Goal: Contribute content: Add original content to the website for others to see

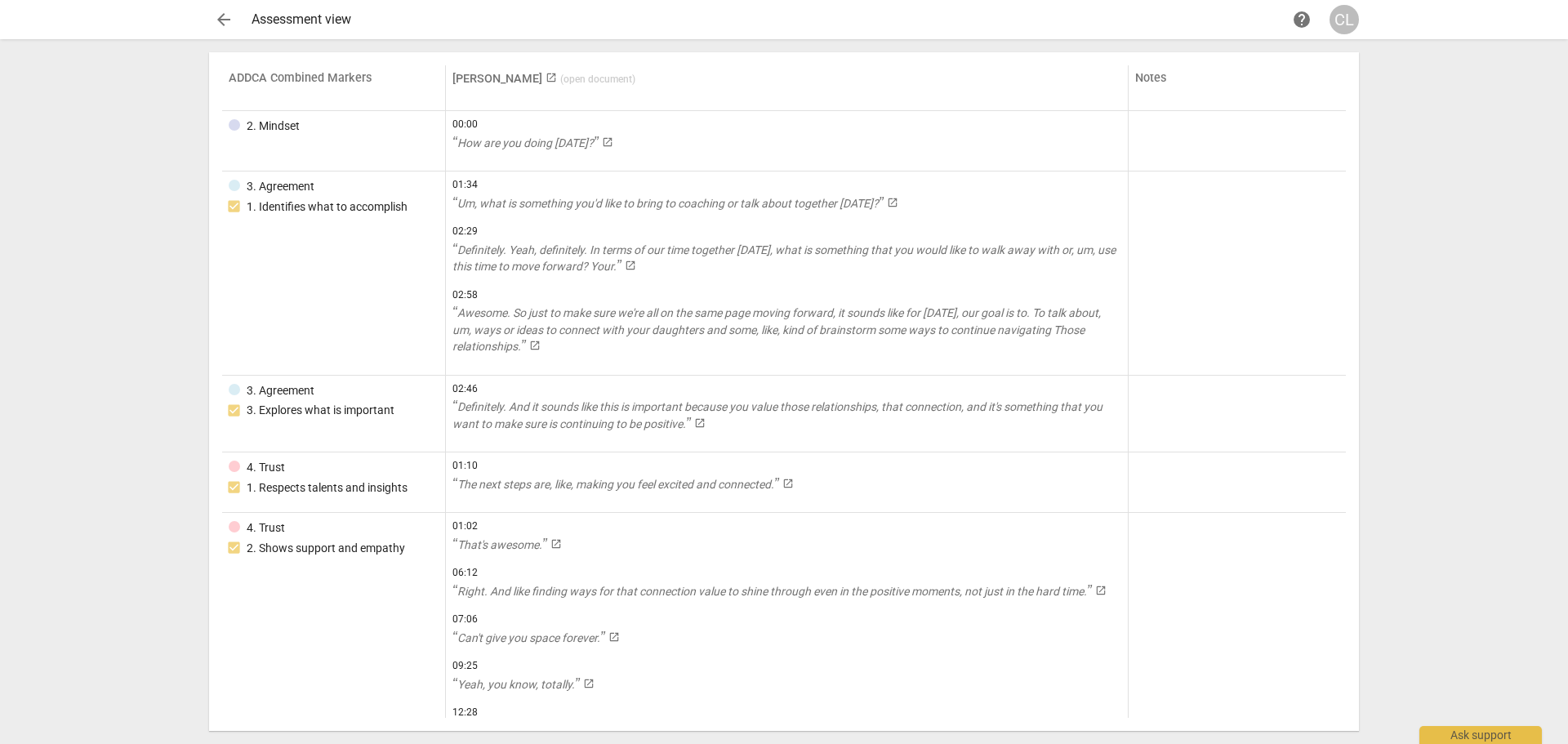
click at [217, 17] on span "arrow_back" at bounding box center [224, 19] width 20 height 20
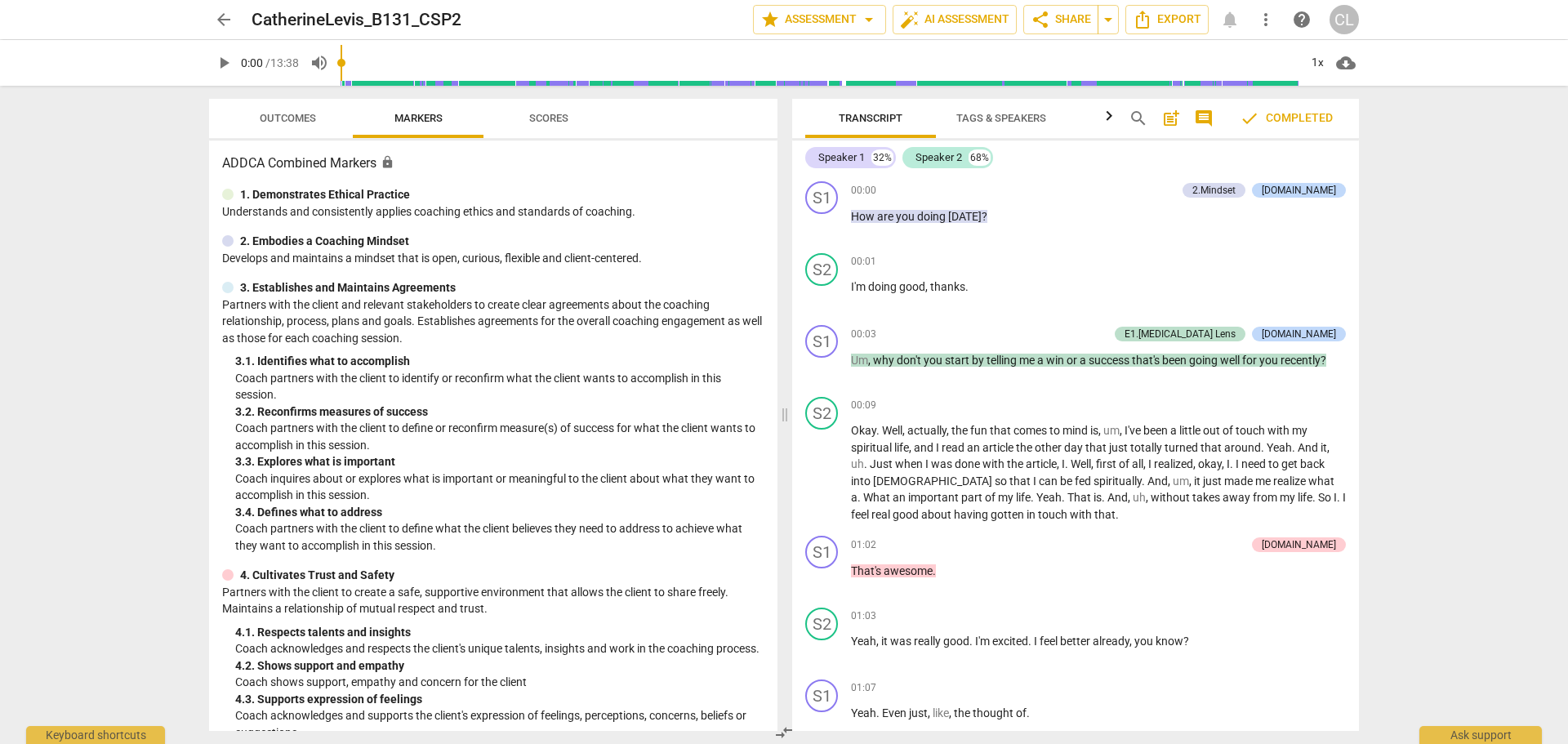
click at [227, 20] on span "arrow_back" at bounding box center [224, 19] width 20 height 20
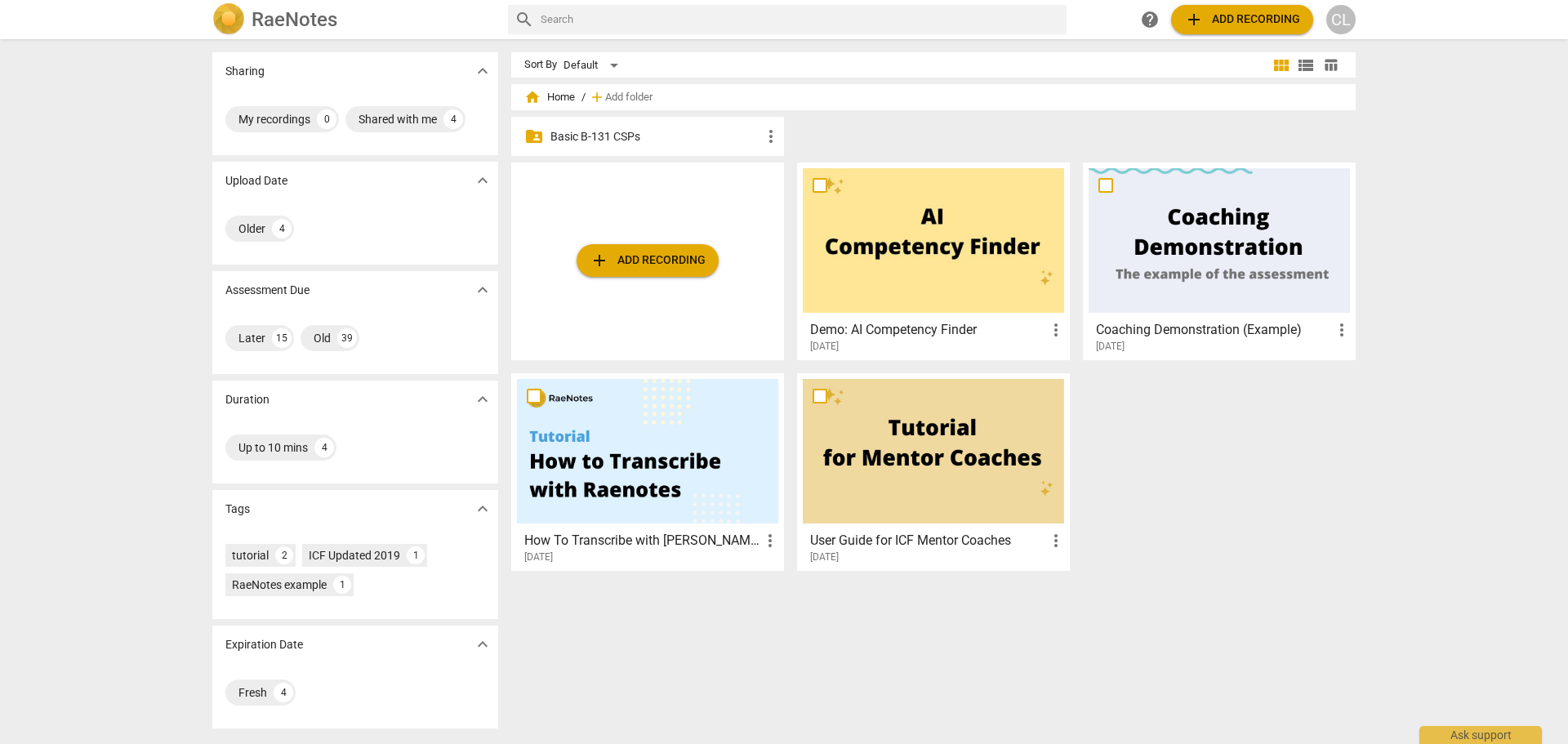
click at [657, 131] on p "Basic B-131 CSPs" at bounding box center [656, 137] width 210 height 17
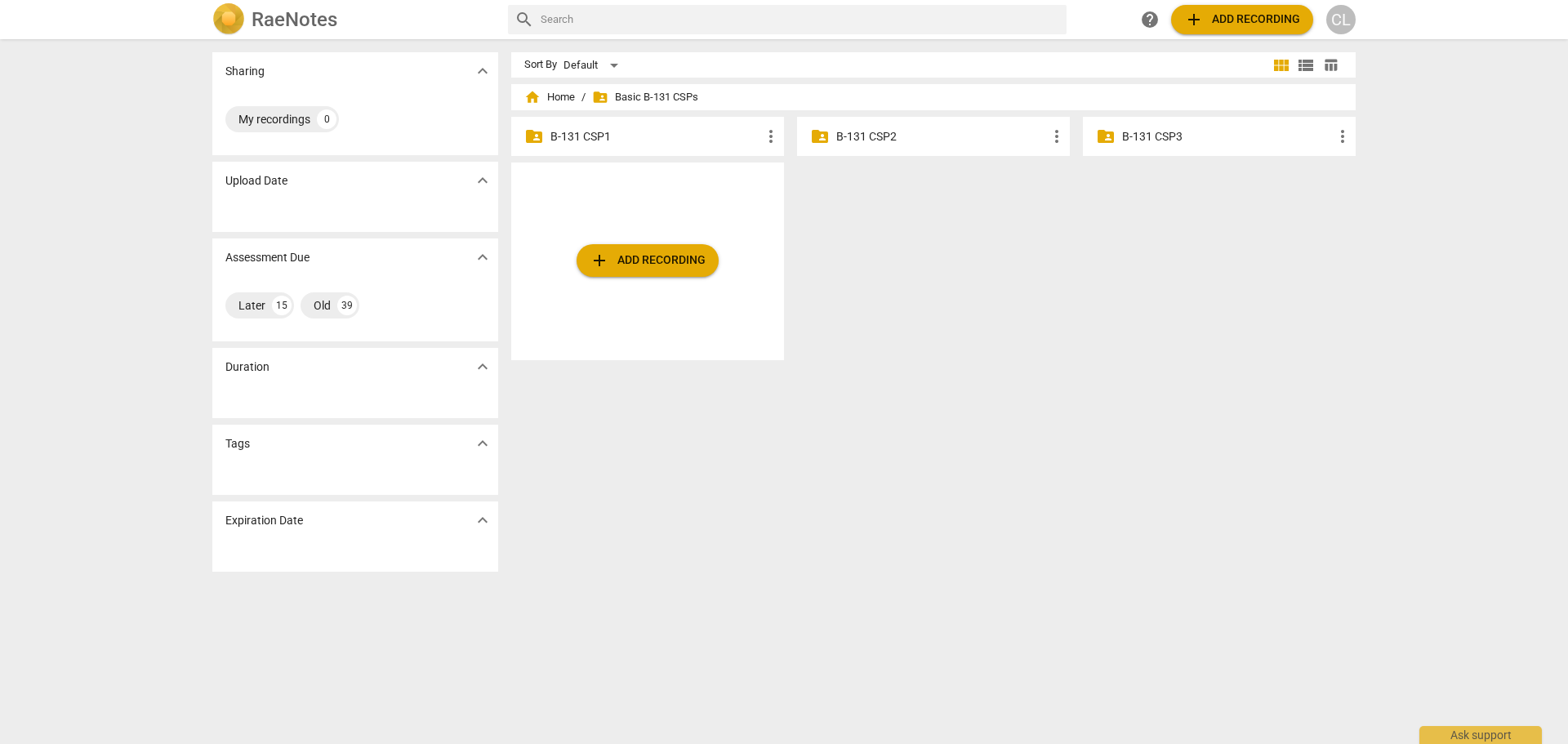
click at [1192, 135] on p "B-131 CSP3" at bounding box center [1227, 137] width 210 height 17
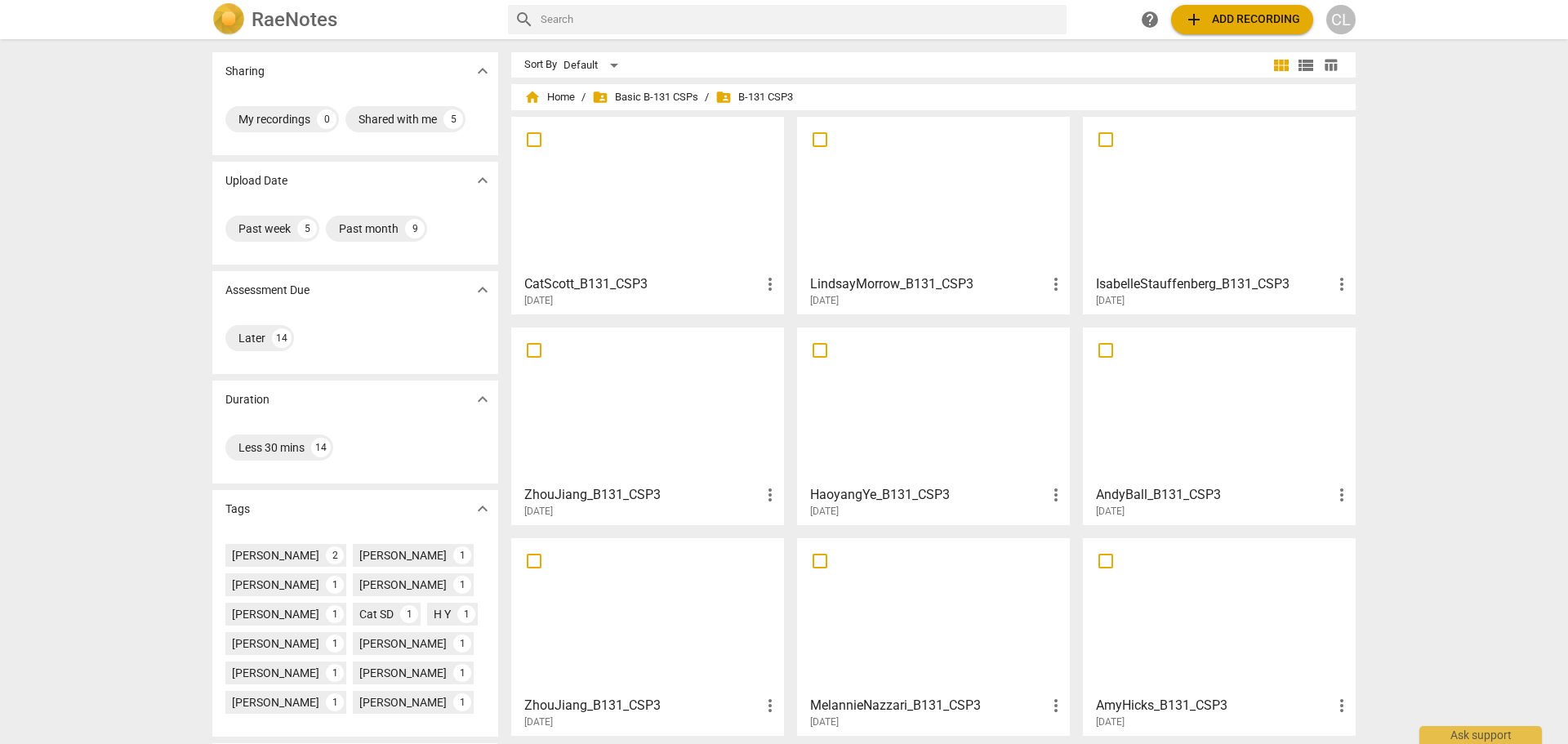
click at [1264, 20] on span "add Add recording" at bounding box center [1241, 19] width 116 height 20
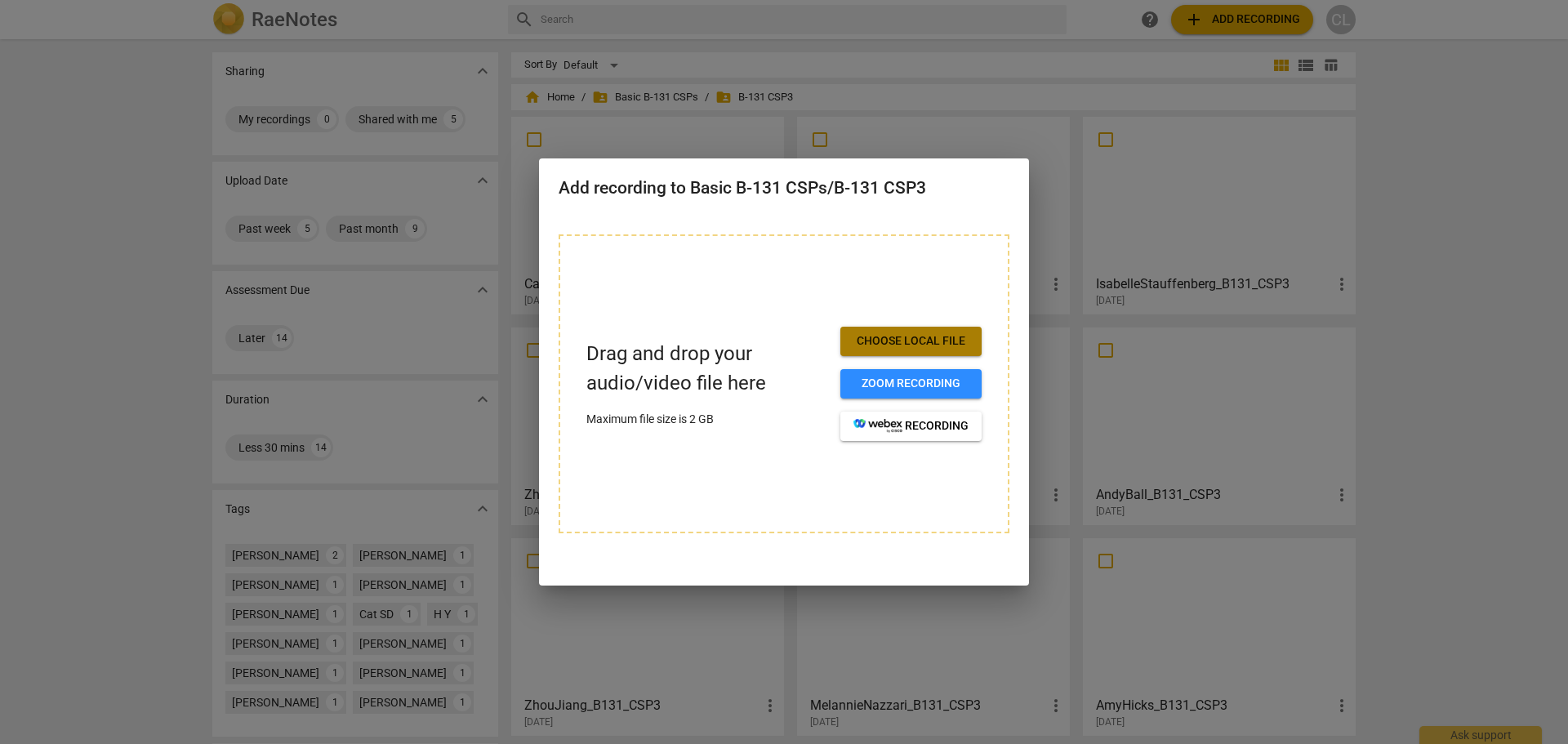
click at [950, 341] on span "Choose local file" at bounding box center [911, 341] width 115 height 17
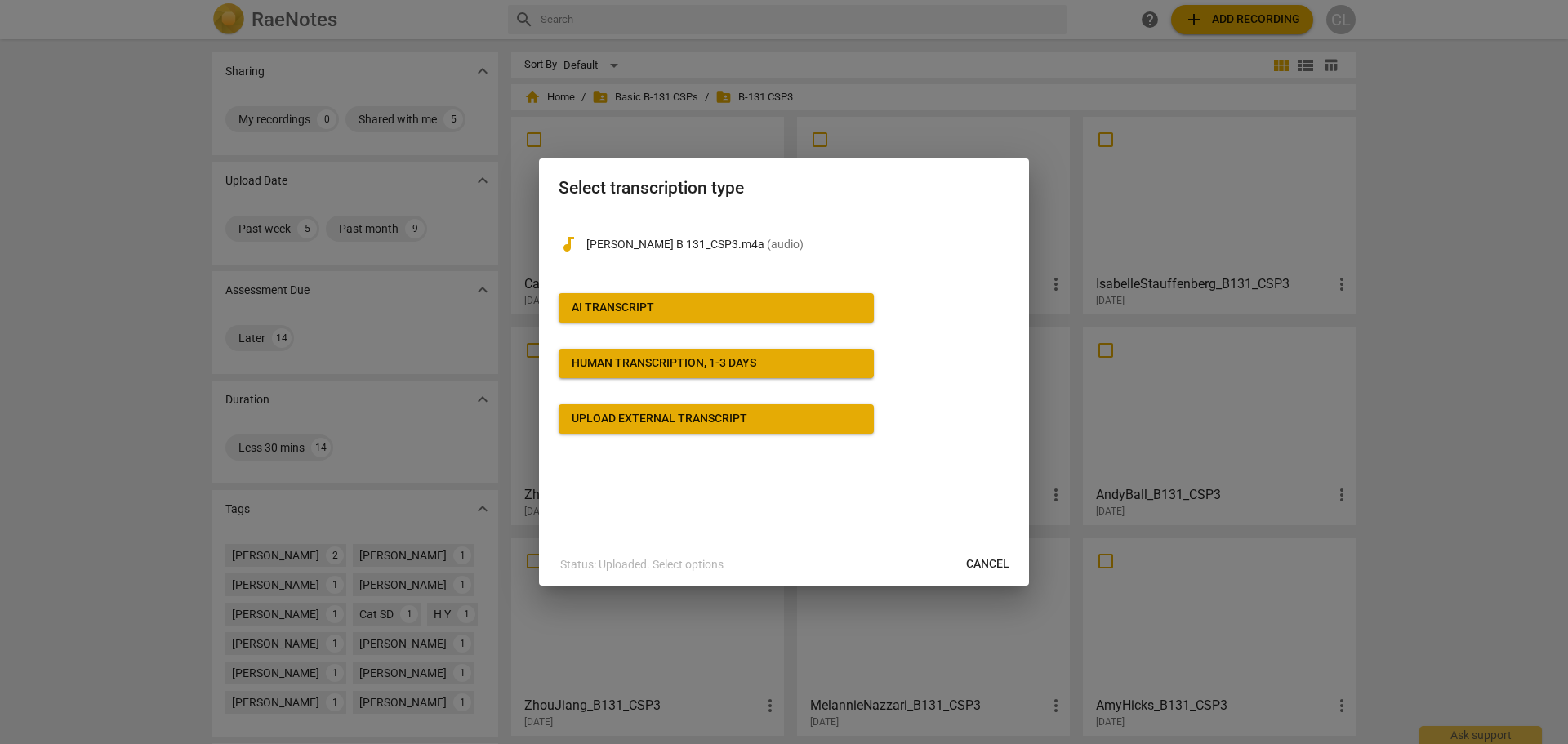
click at [750, 314] on span "AI Transcript" at bounding box center [716, 308] width 289 height 17
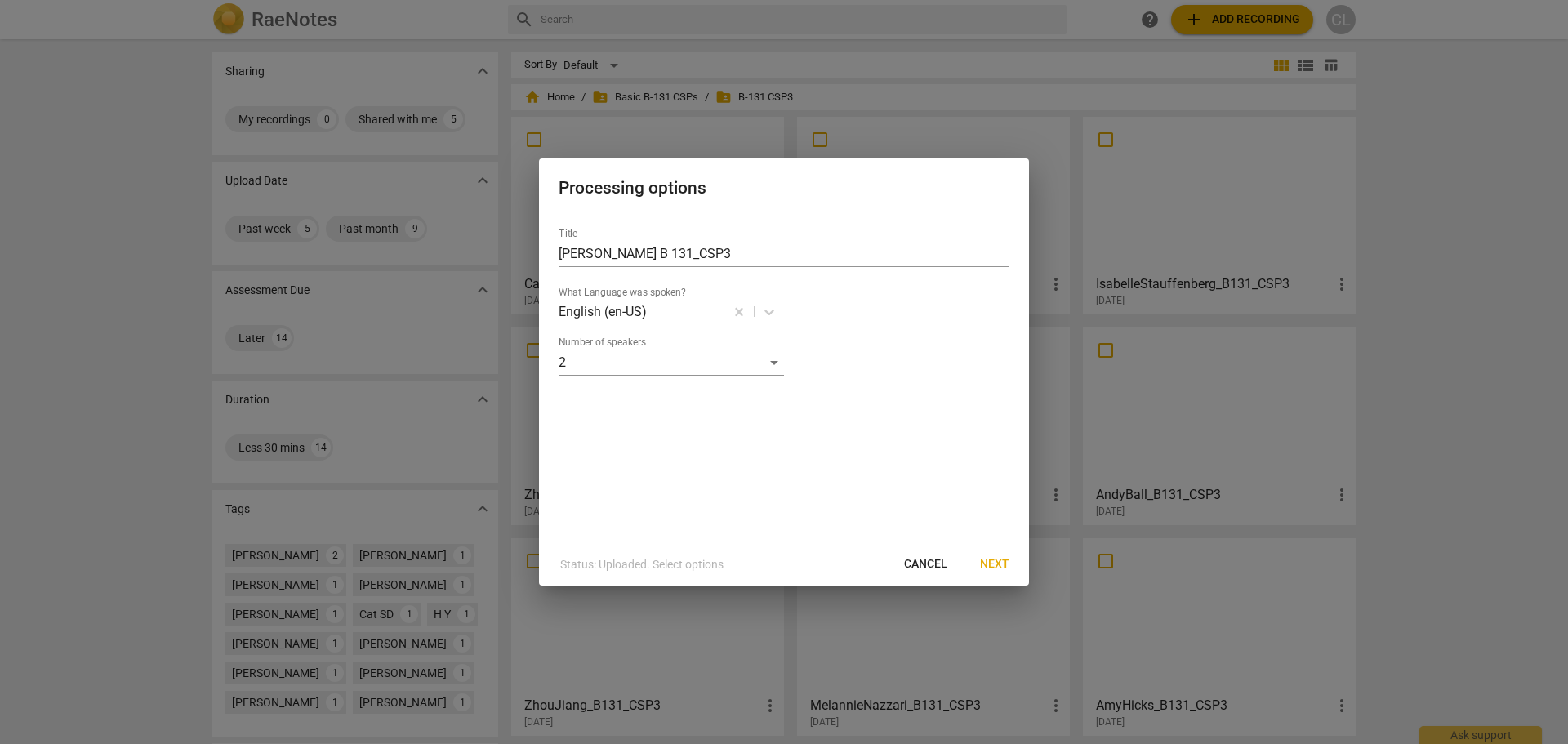
click at [1002, 560] on span "Next" at bounding box center [995, 564] width 30 height 17
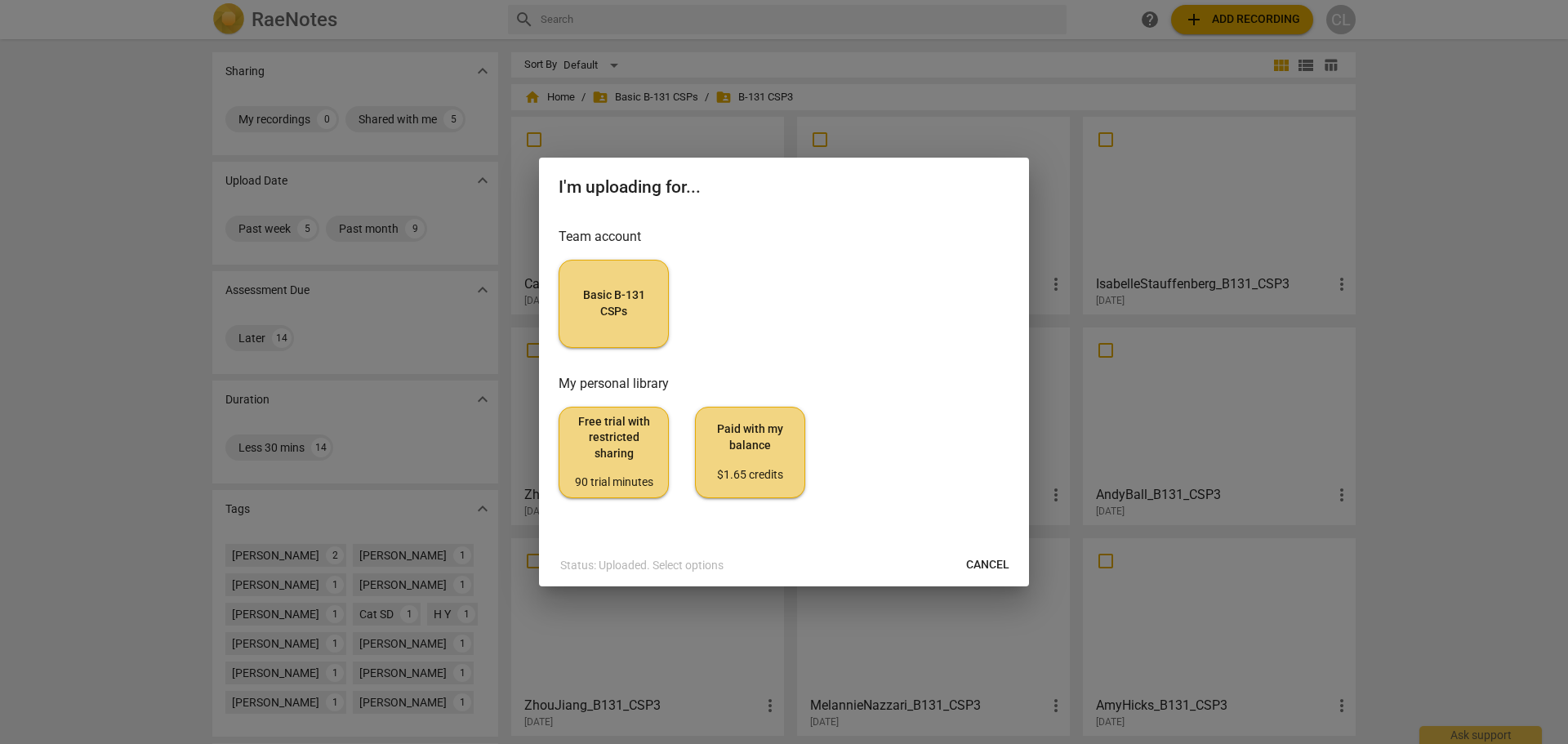
click at [617, 276] on button "Basic B-131 CSPs" at bounding box center [613, 304] width 110 height 88
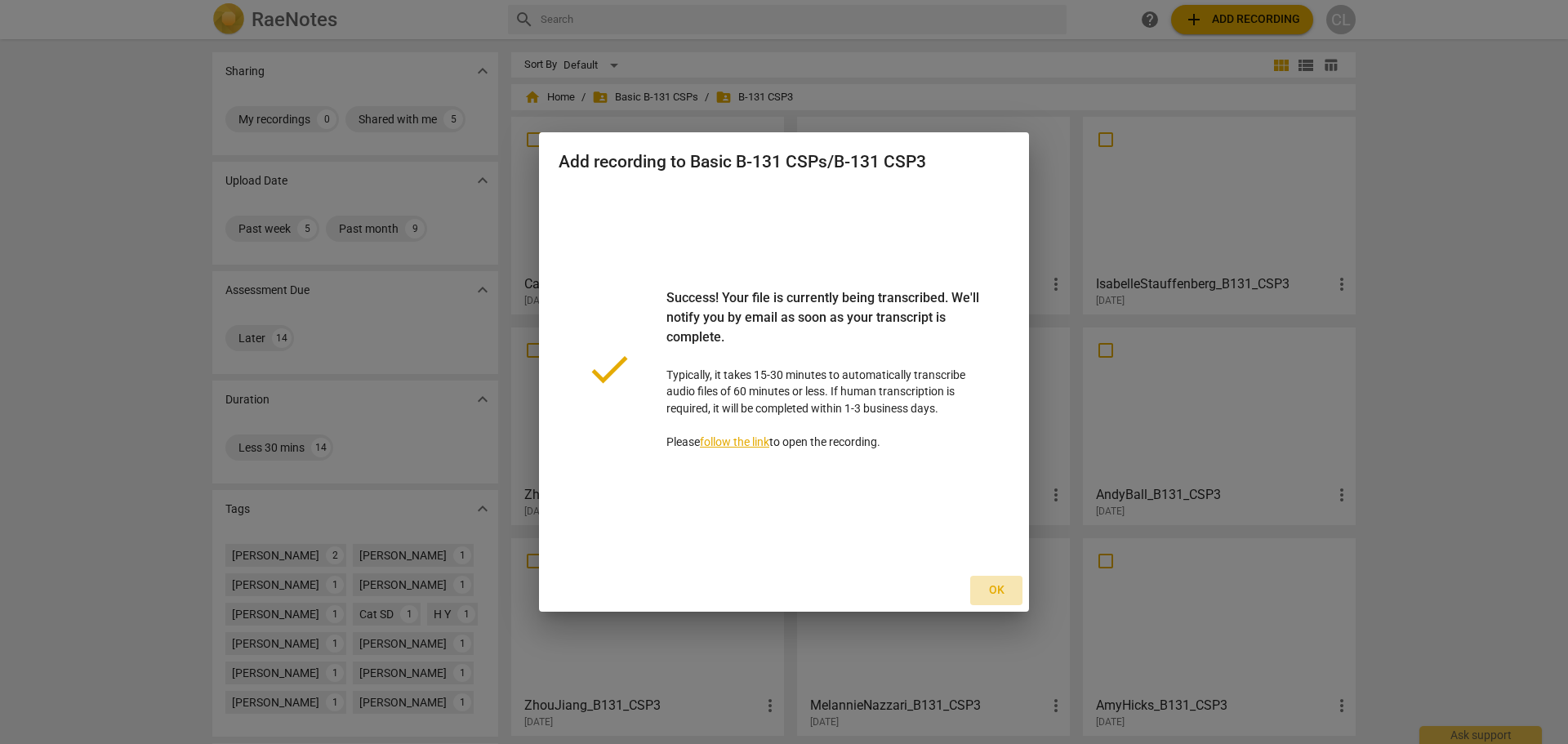
click at [993, 590] on span "Ok" at bounding box center [996, 590] width 26 height 17
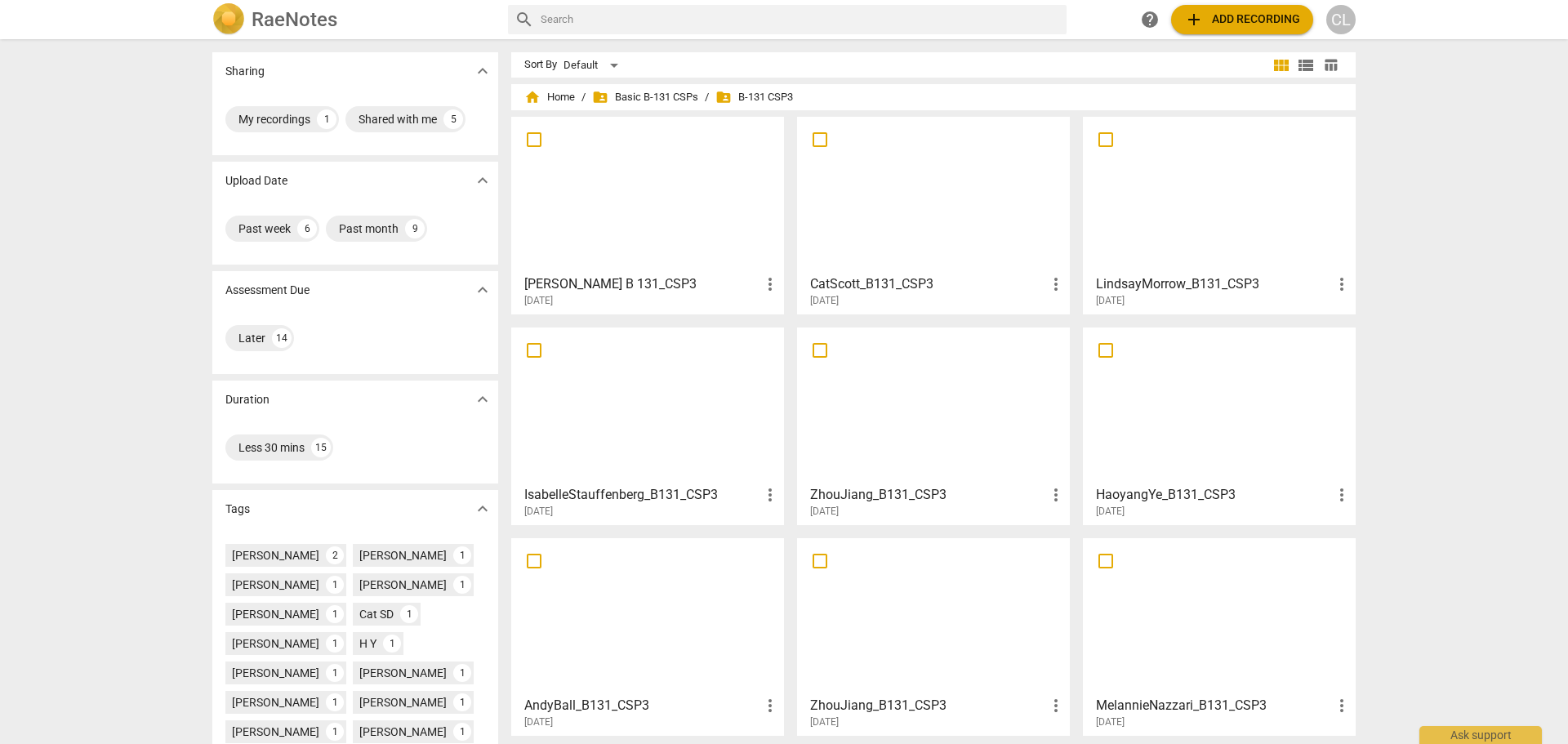
click at [1409, 343] on div "Sharing expand_more My recordings 1 Shared with me 5 Upload Date expand_more Pa…" at bounding box center [784, 392] width 1568 height 703
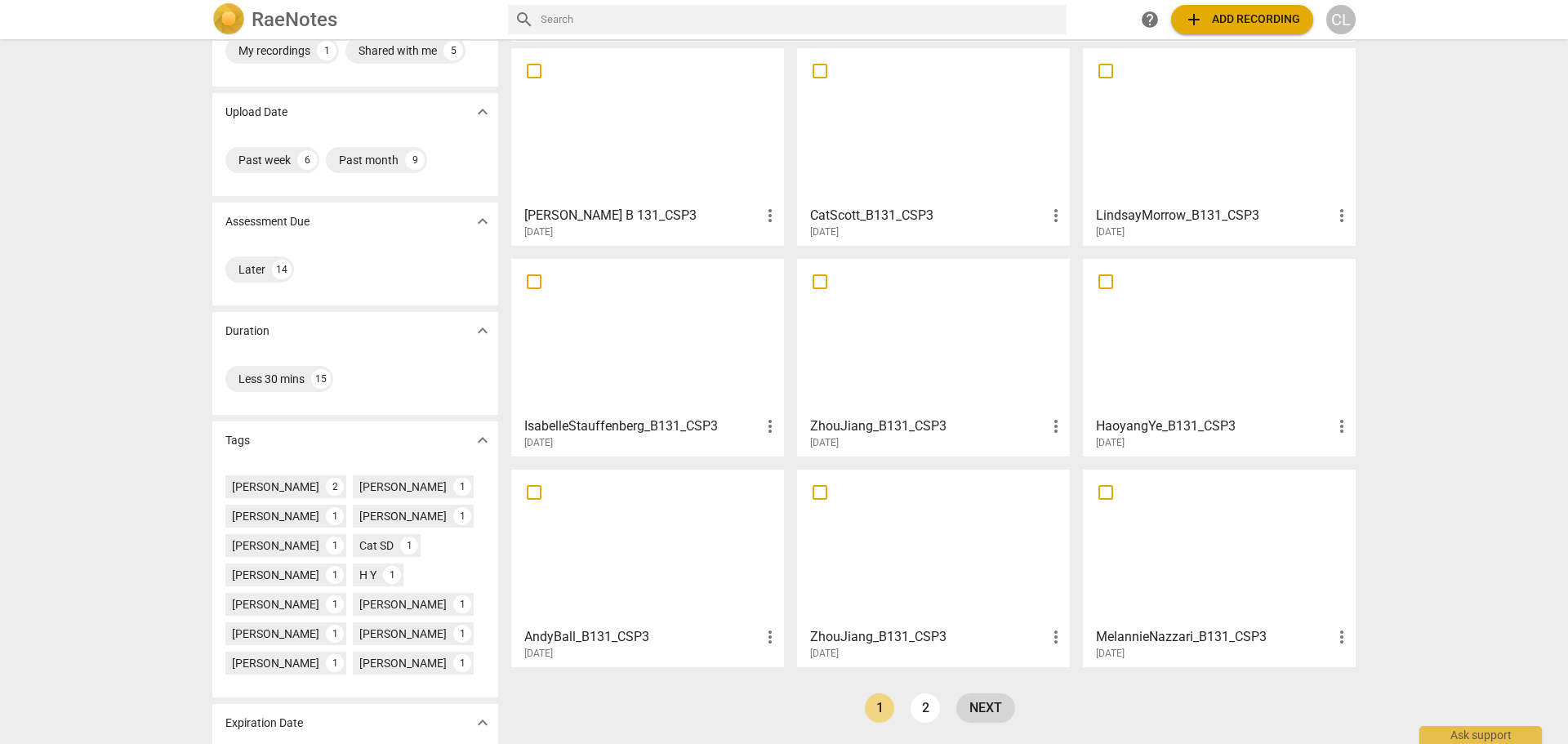
scroll to position [138, 0]
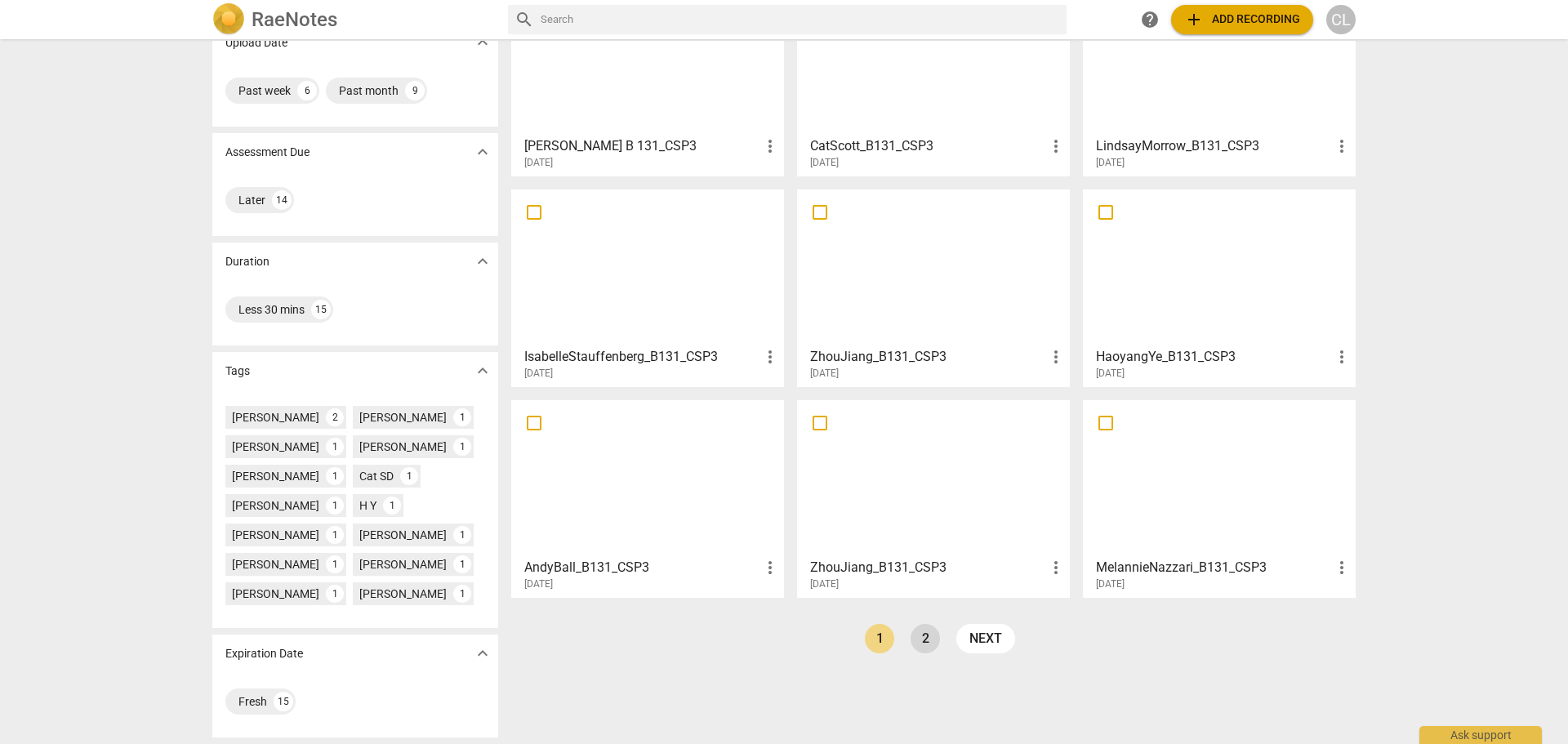
click at [913, 646] on link "2" at bounding box center [925, 639] width 30 height 30
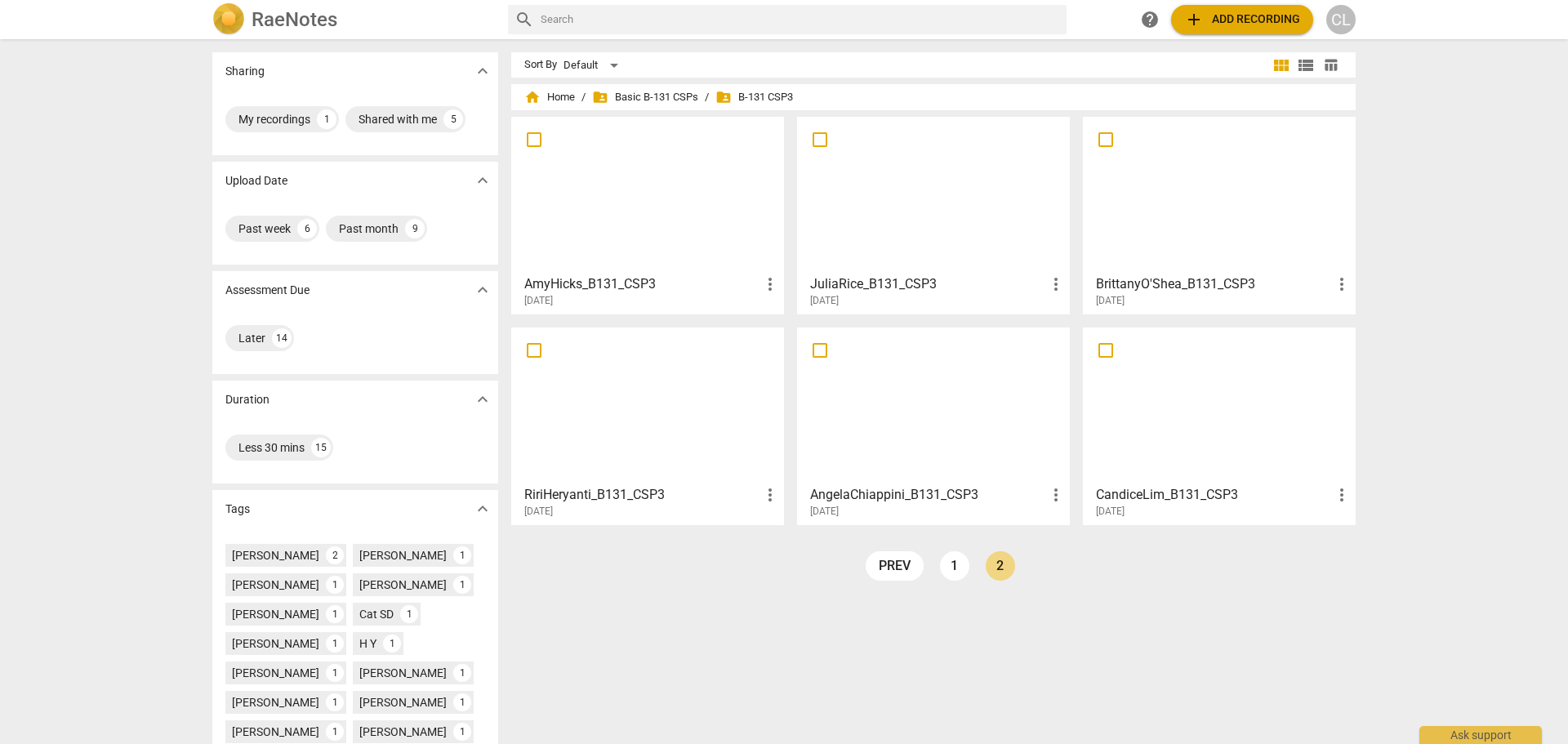
click at [623, 191] on div at bounding box center [647, 195] width 261 height 144
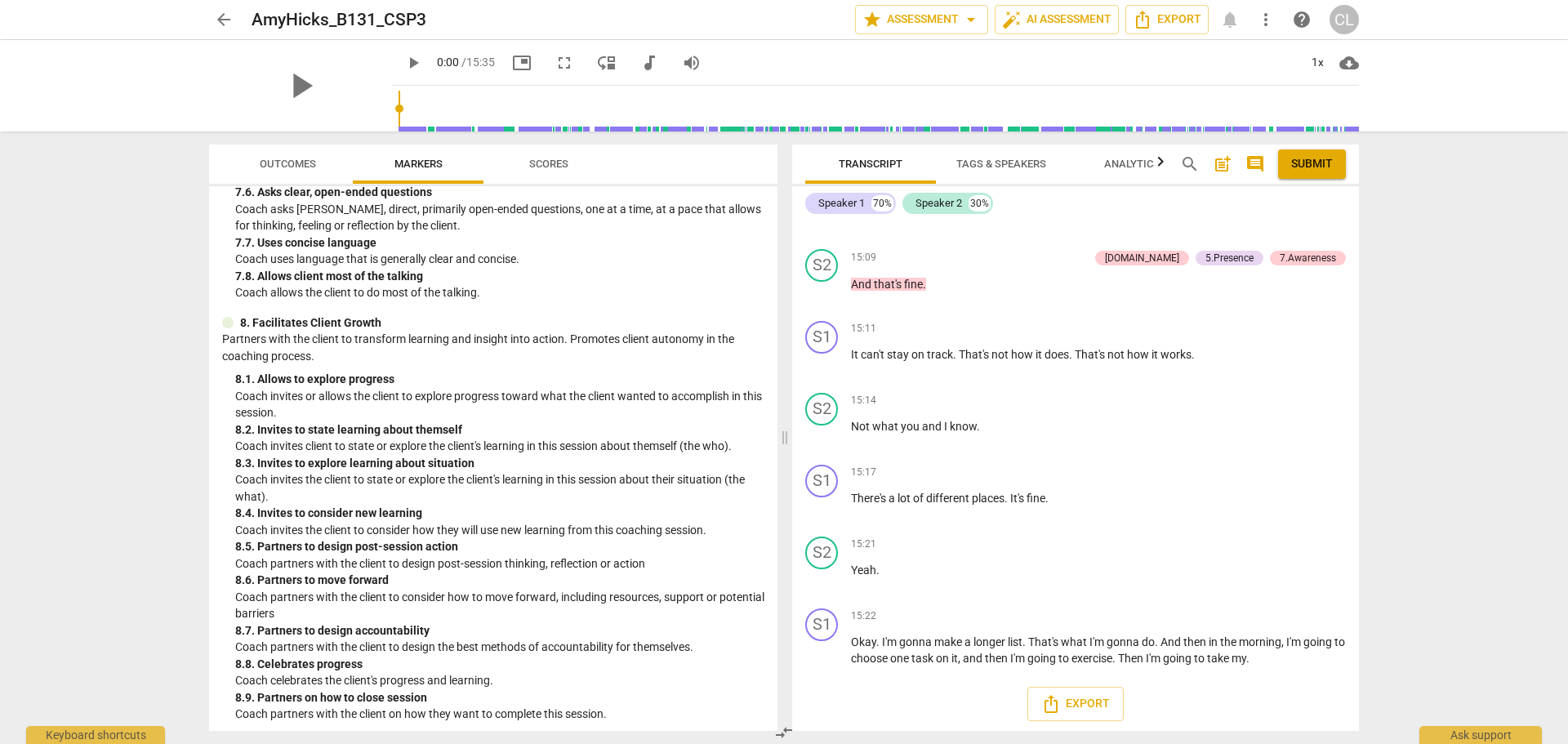
scroll to position [1961, 0]
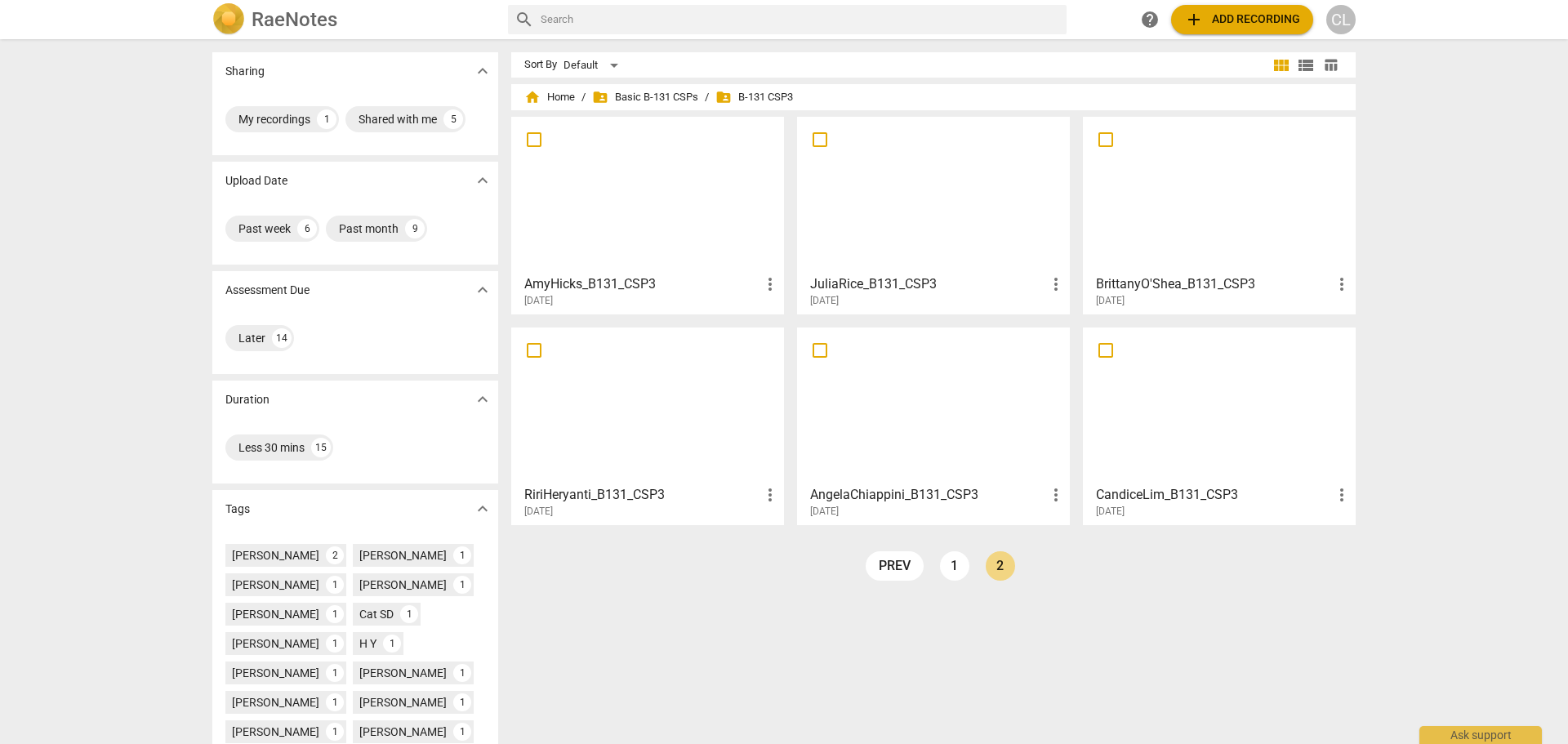
click at [987, 233] on div at bounding box center [933, 195] width 261 height 144
click at [1148, 406] on div at bounding box center [1219, 406] width 261 height 144
click at [934, 424] on div at bounding box center [933, 406] width 261 height 144
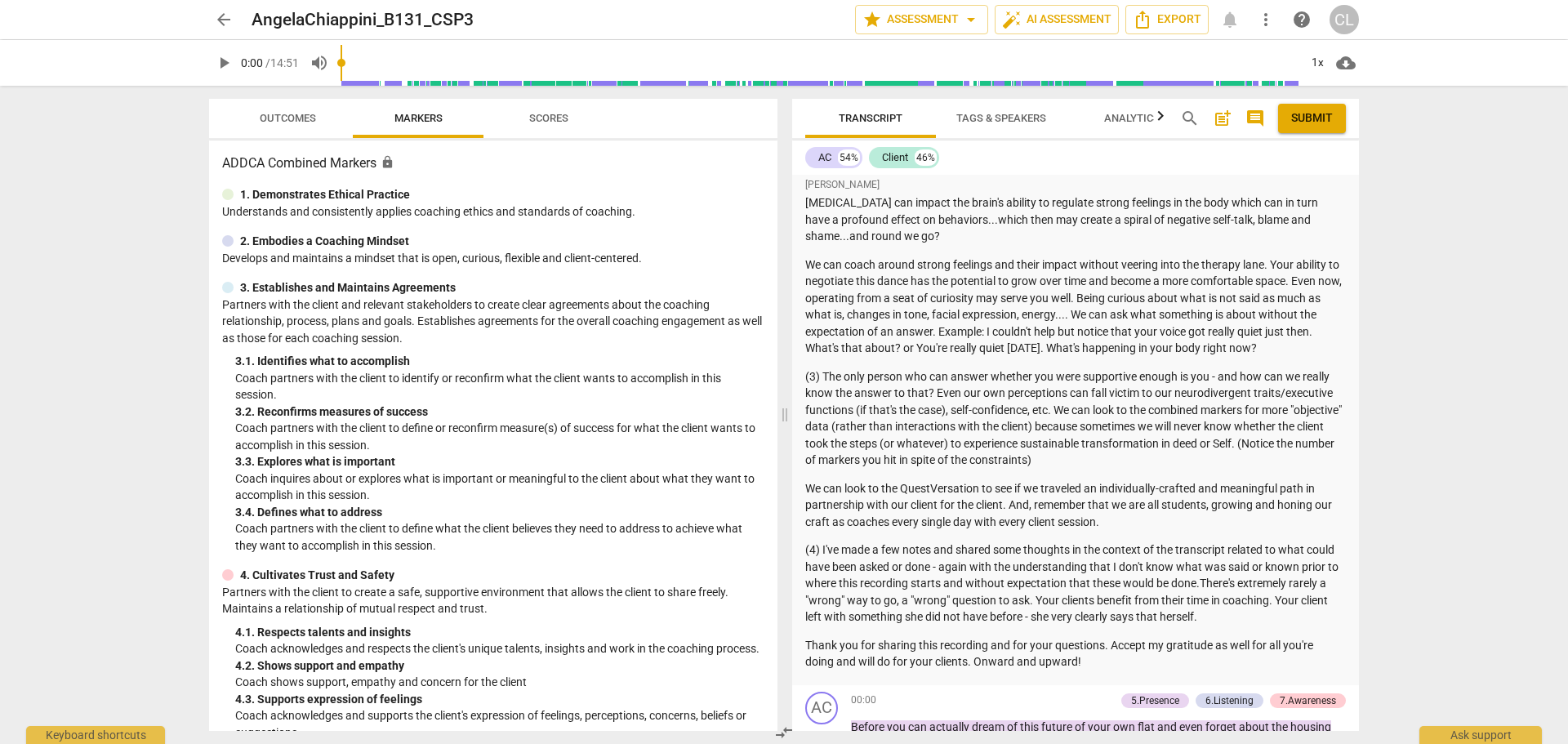
scroll to position [817, 0]
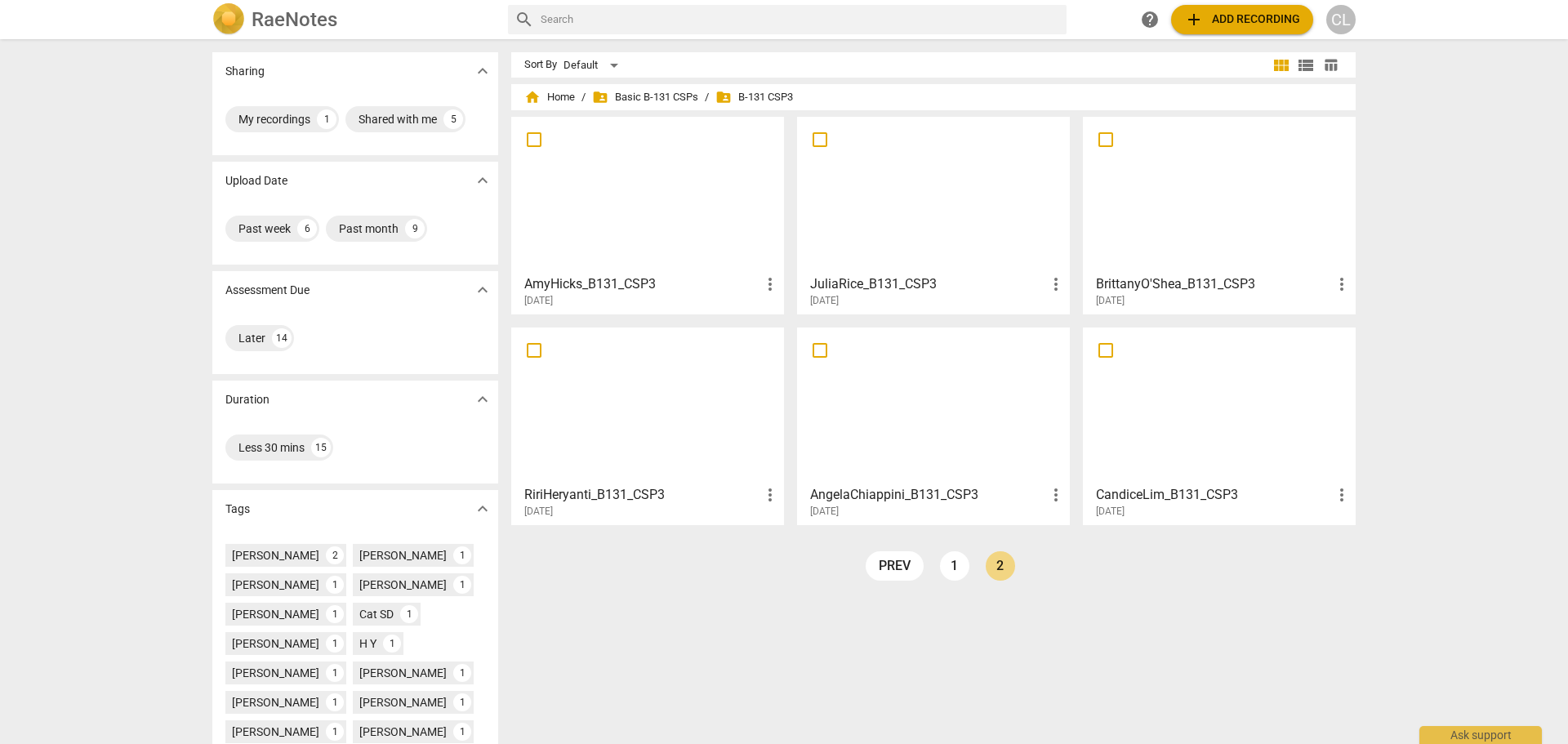
click at [1163, 238] on div at bounding box center [1219, 195] width 261 height 144
click at [952, 566] on link "1" at bounding box center [955, 566] width 30 height 30
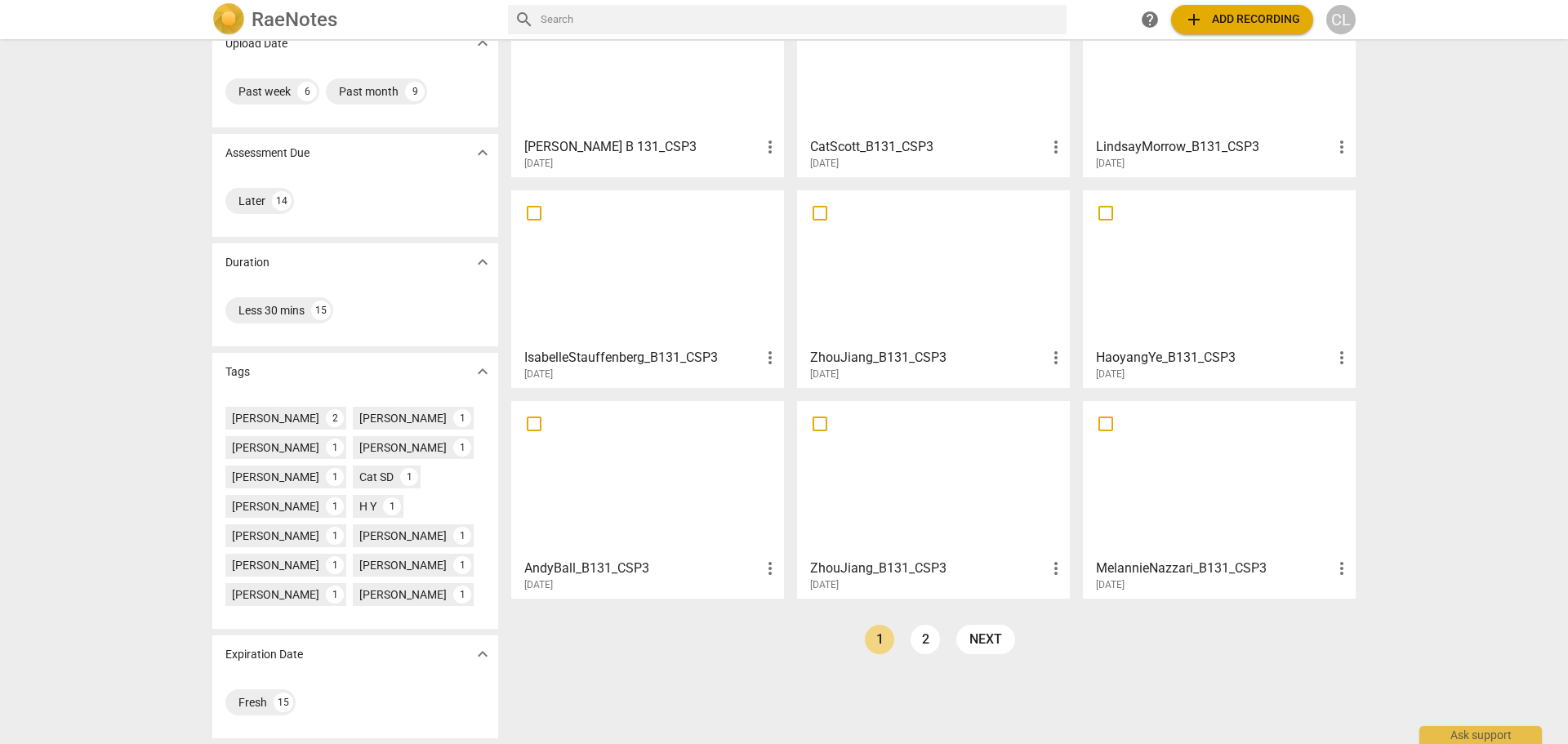
scroll to position [138, 0]
click at [1222, 519] on div at bounding box center [1219, 479] width 261 height 144
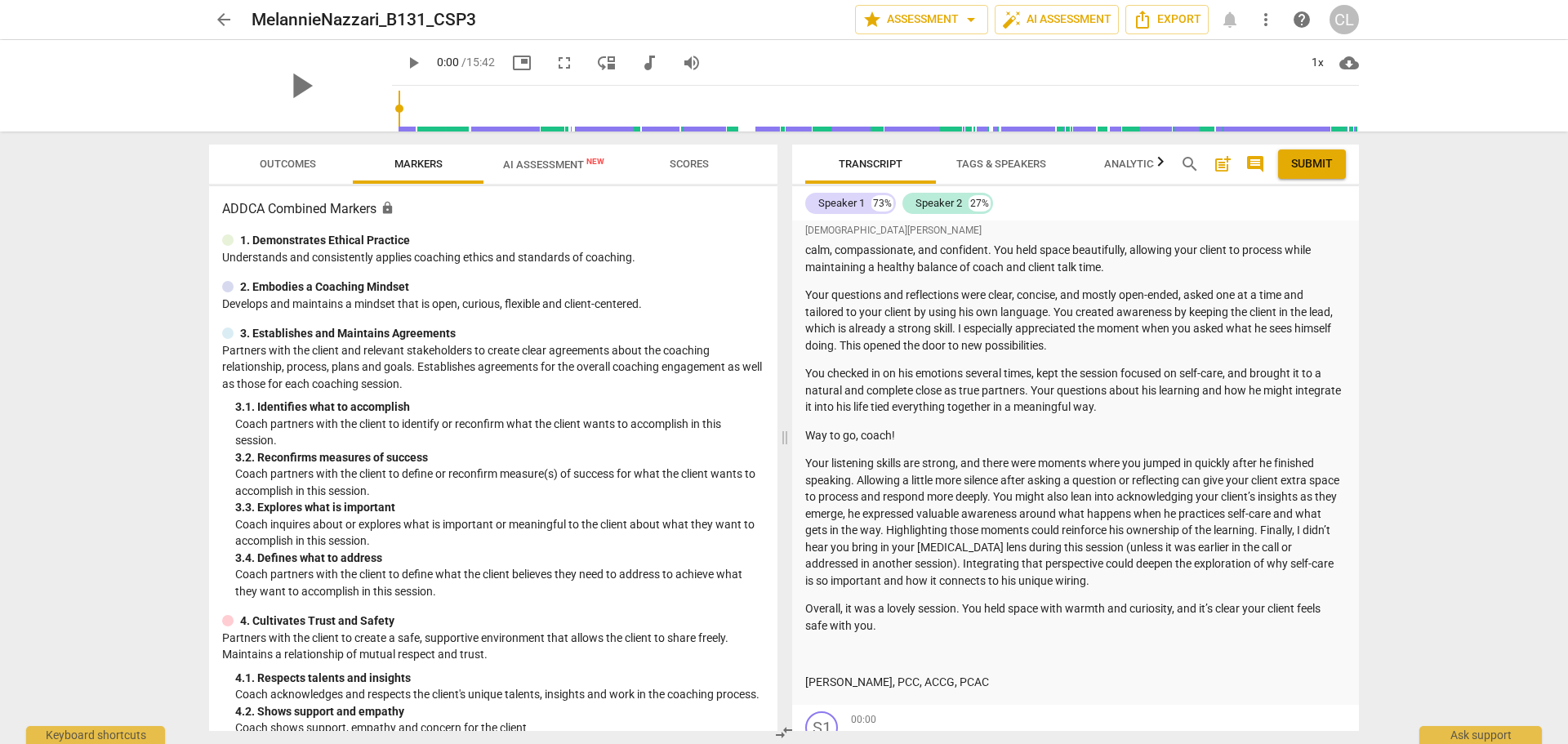
scroll to position [245, 0]
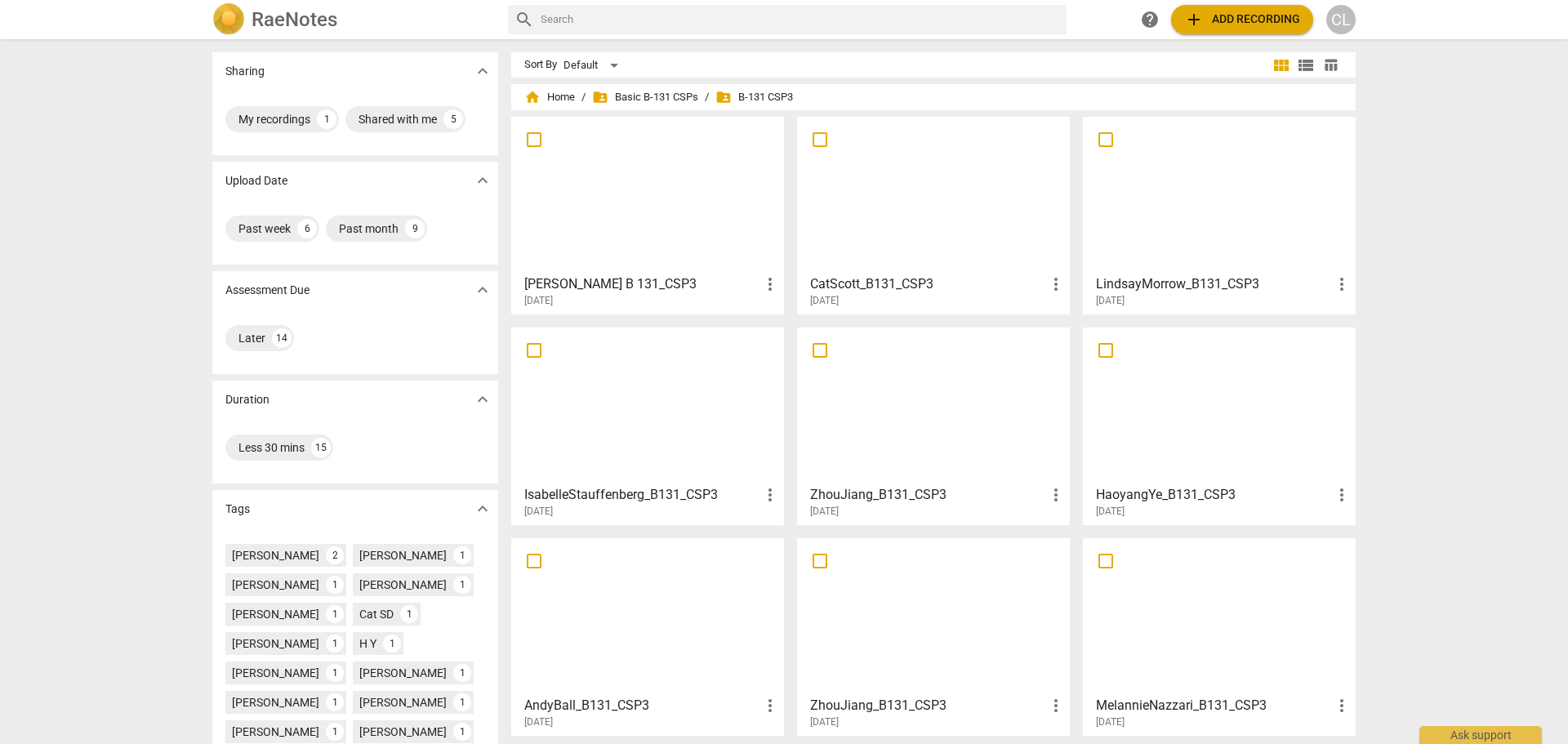
click at [953, 635] on div at bounding box center [933, 616] width 261 height 144
click at [706, 637] on div at bounding box center [647, 616] width 261 height 144
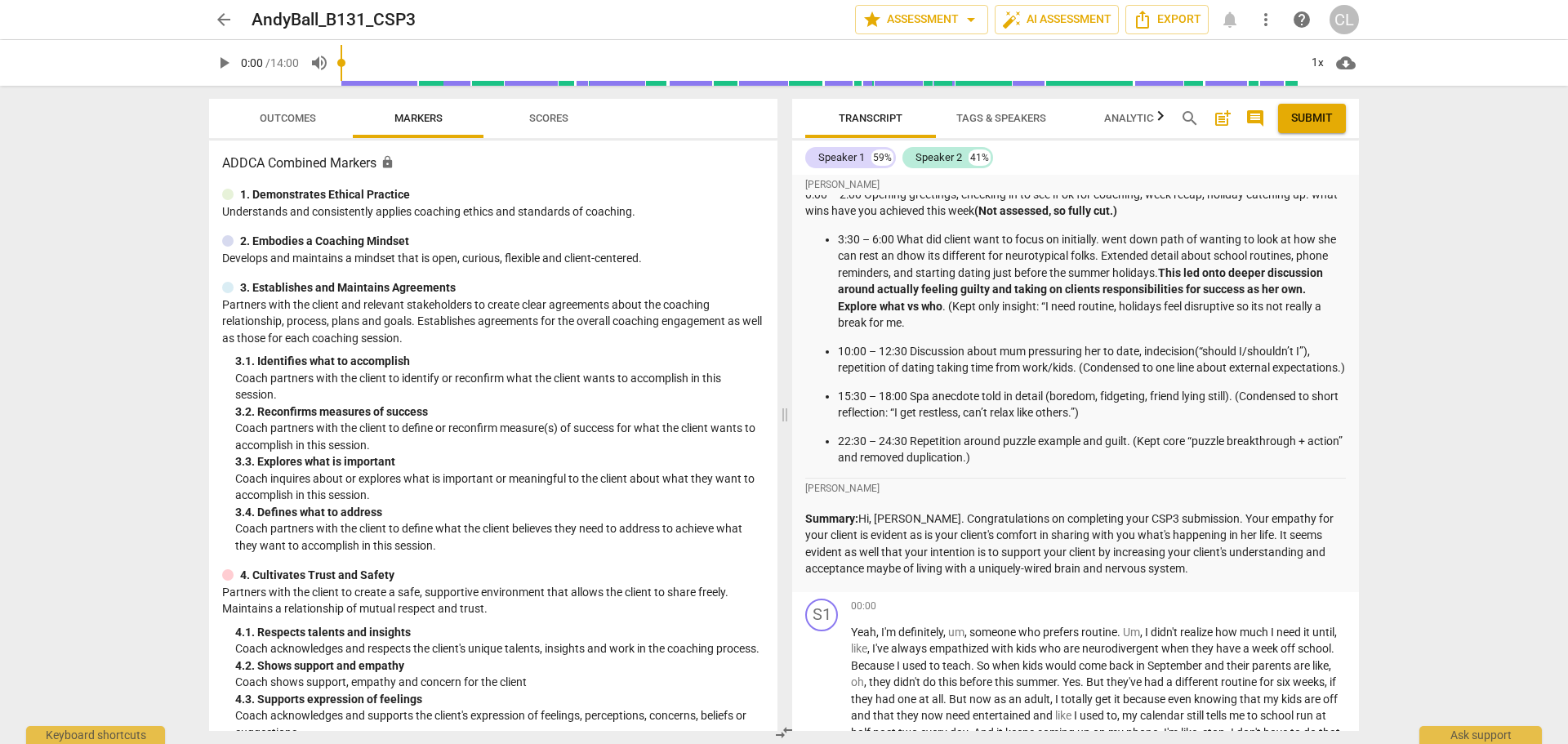
scroll to position [82, 0]
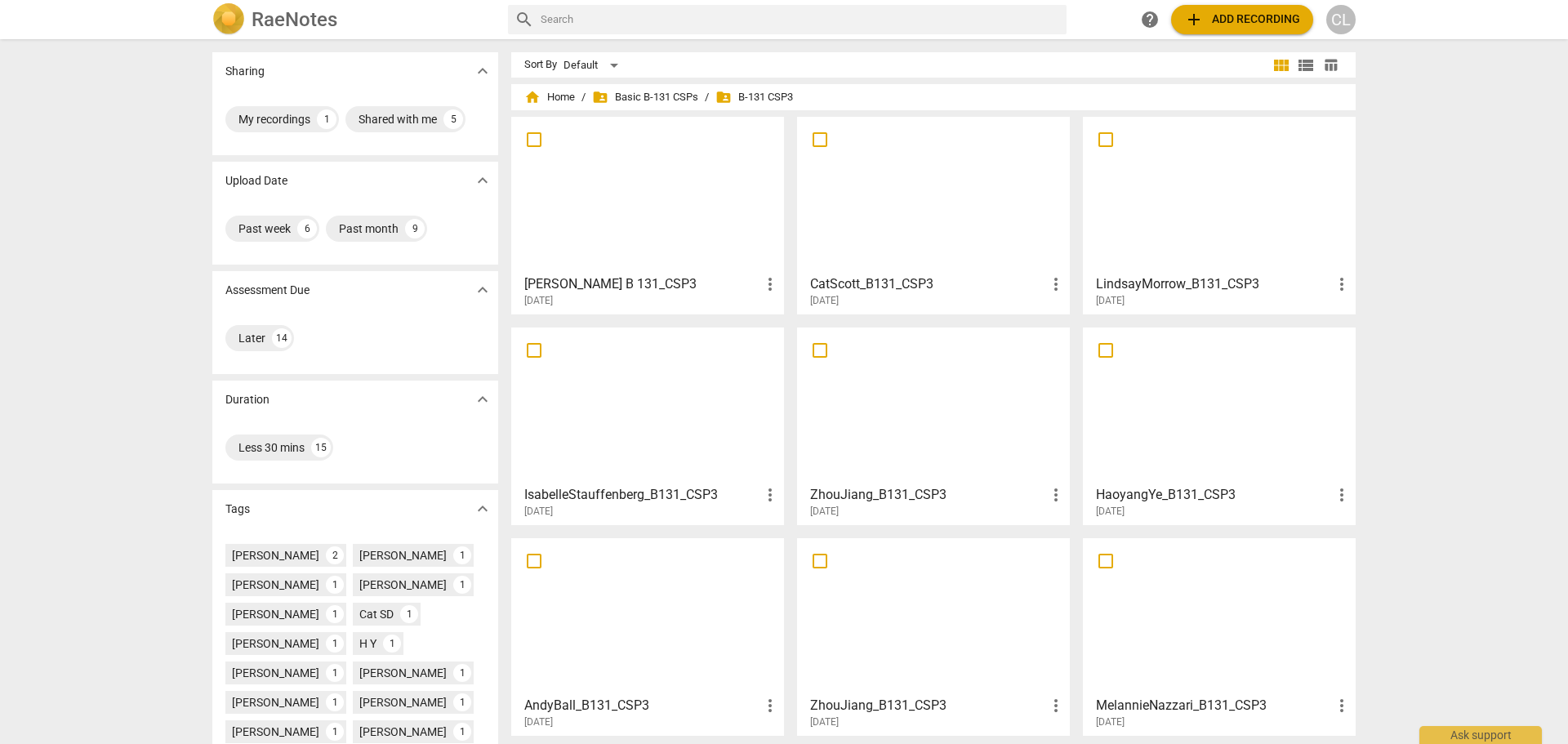
click at [710, 424] on div at bounding box center [647, 406] width 261 height 144
click at [1177, 240] on div at bounding box center [1219, 195] width 261 height 144
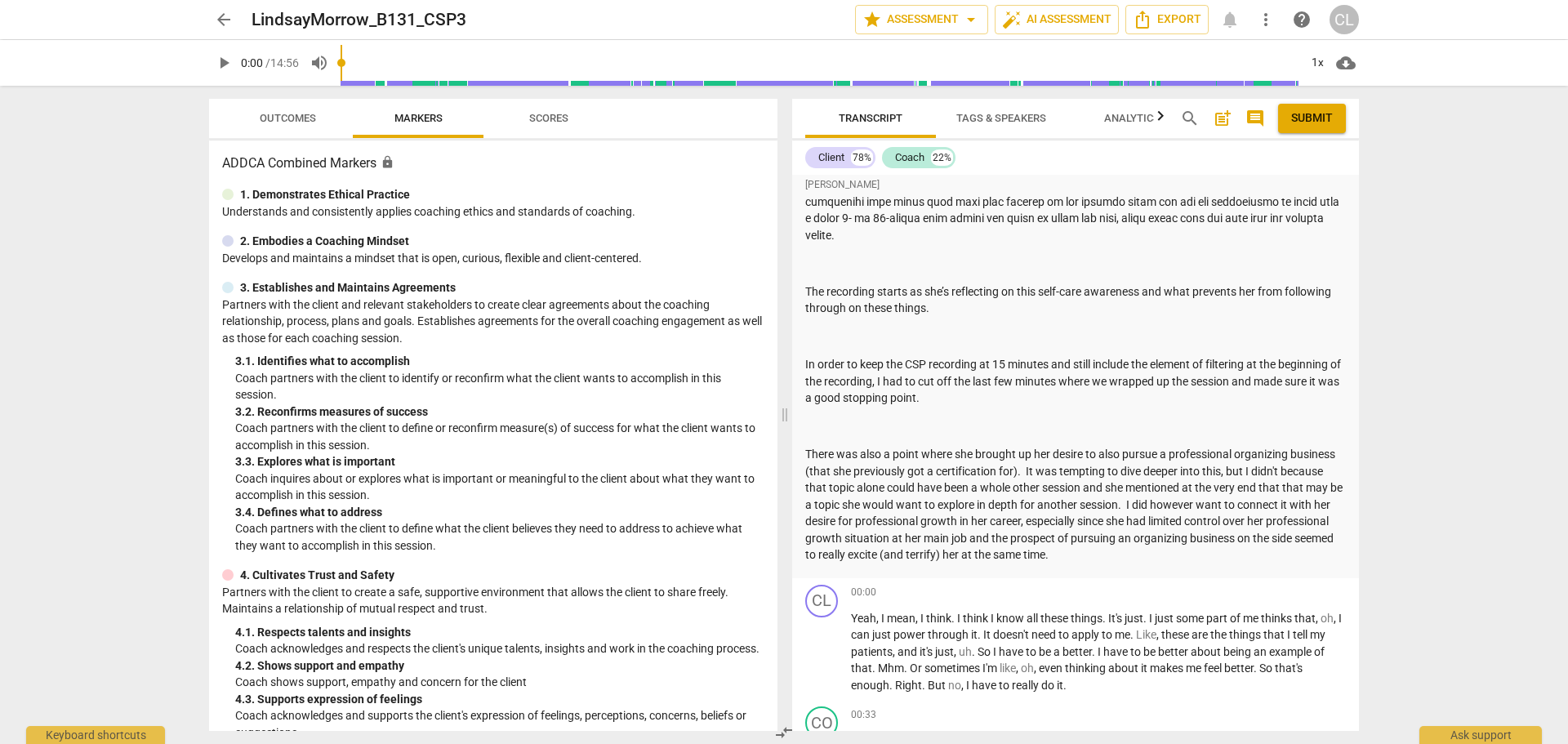
scroll to position [1062, 0]
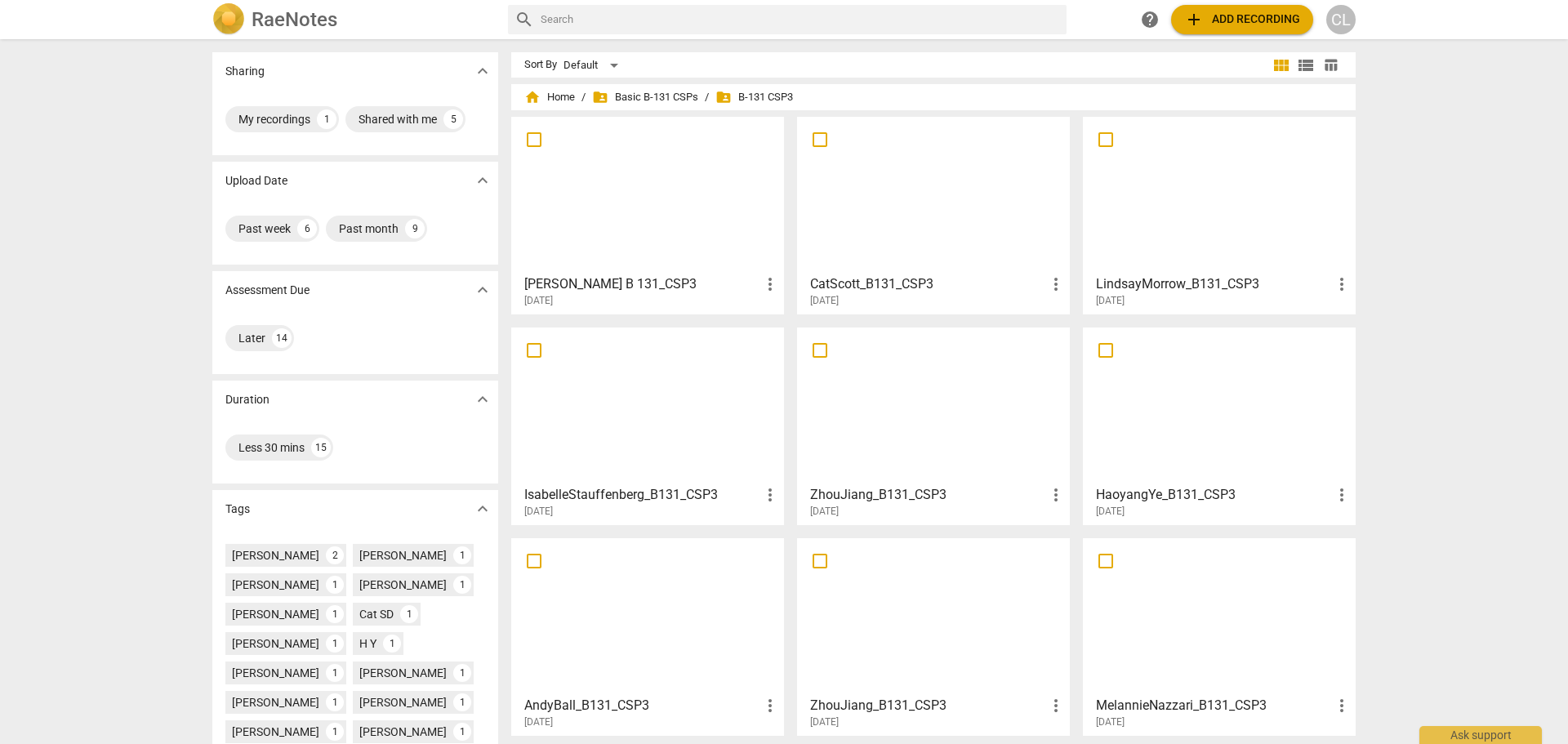
click at [1009, 209] on div at bounding box center [933, 195] width 261 height 144
click at [959, 449] on div at bounding box center [933, 406] width 261 height 144
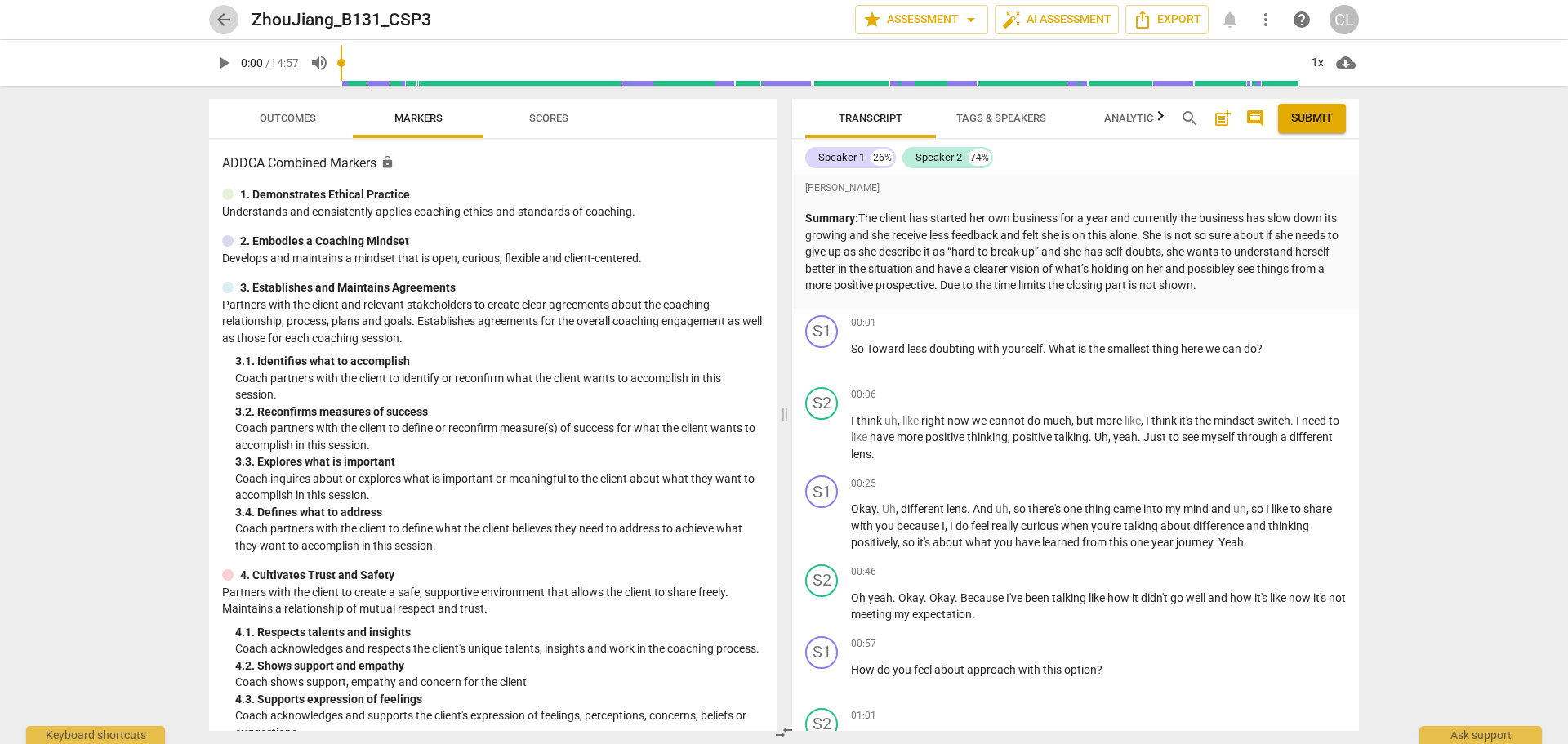
click at [229, 23] on span "arrow_back" at bounding box center [224, 19] width 20 height 20
